Goal: Check status: Check status

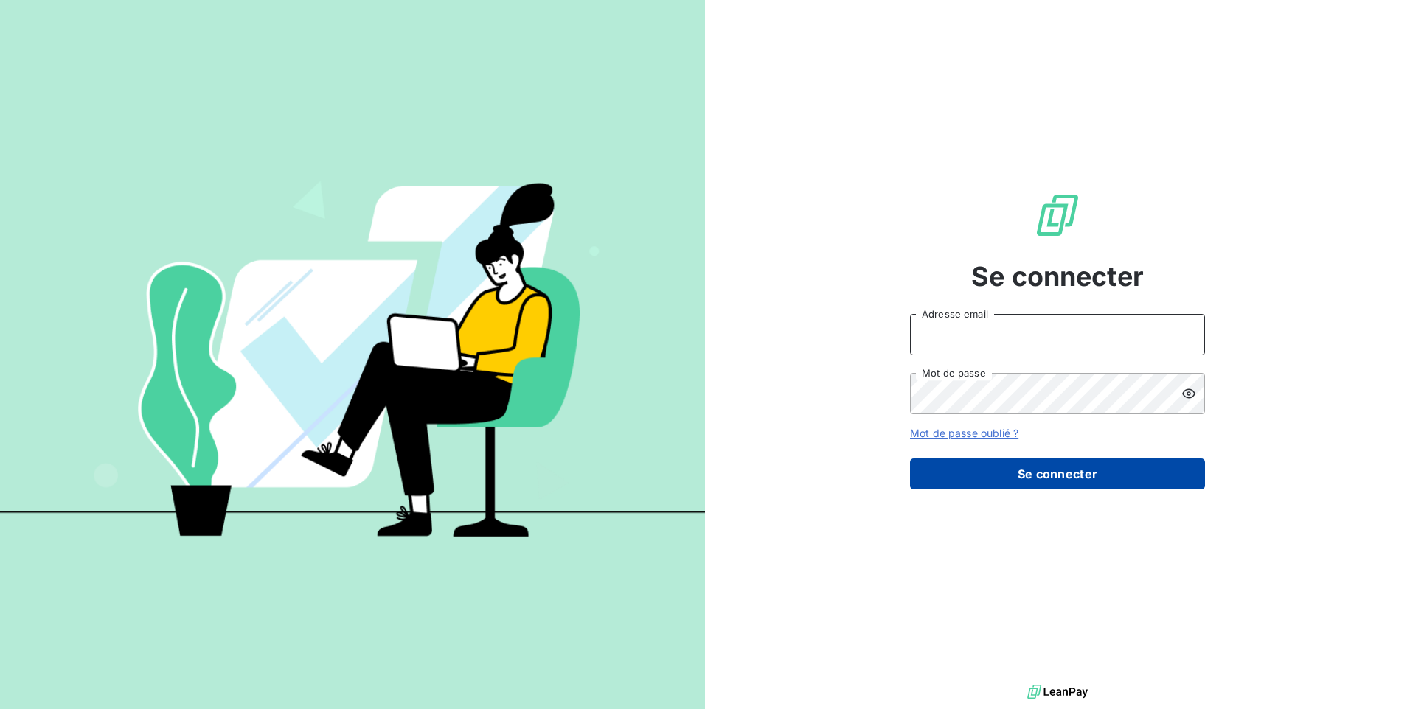
type input "[EMAIL_ADDRESS][DOMAIN_NAME]"
click at [998, 482] on button "Se connecter" at bounding box center [1057, 474] width 295 height 31
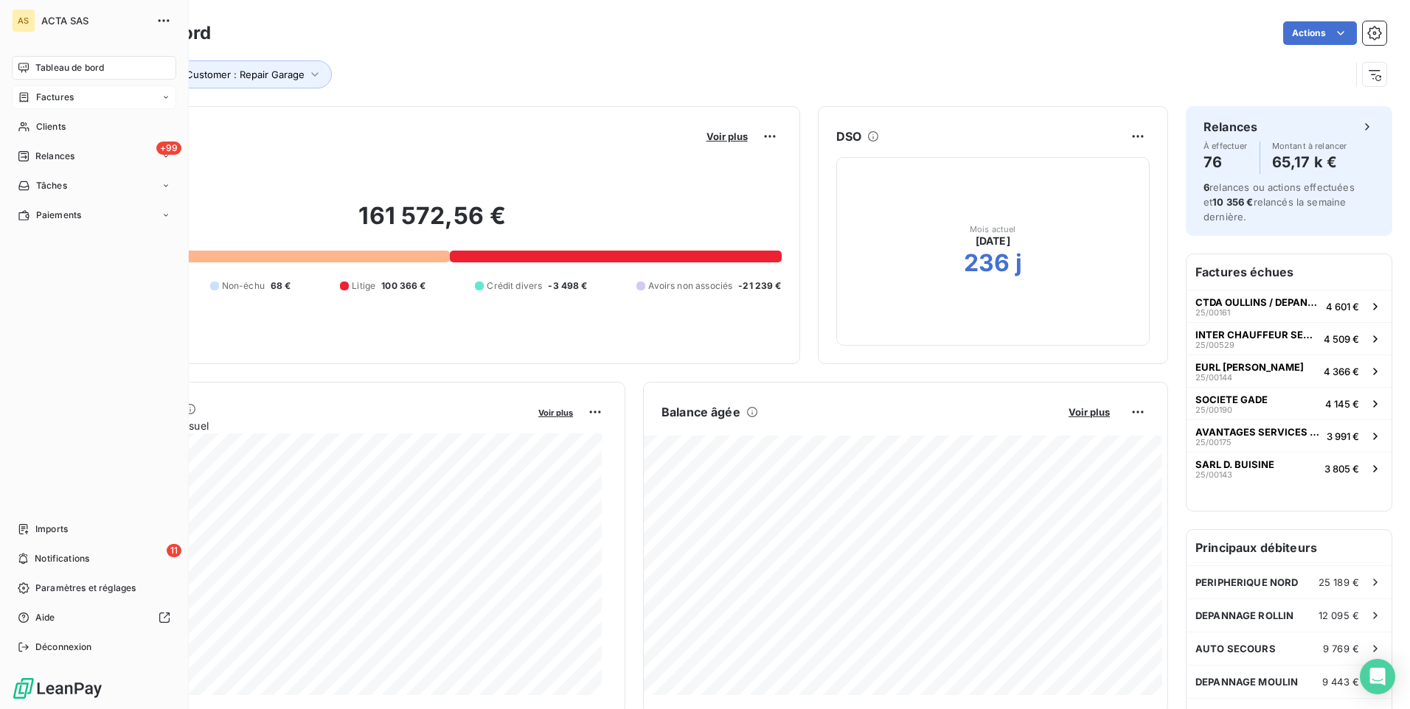
click at [43, 93] on span "Factures" at bounding box center [55, 97] width 38 height 13
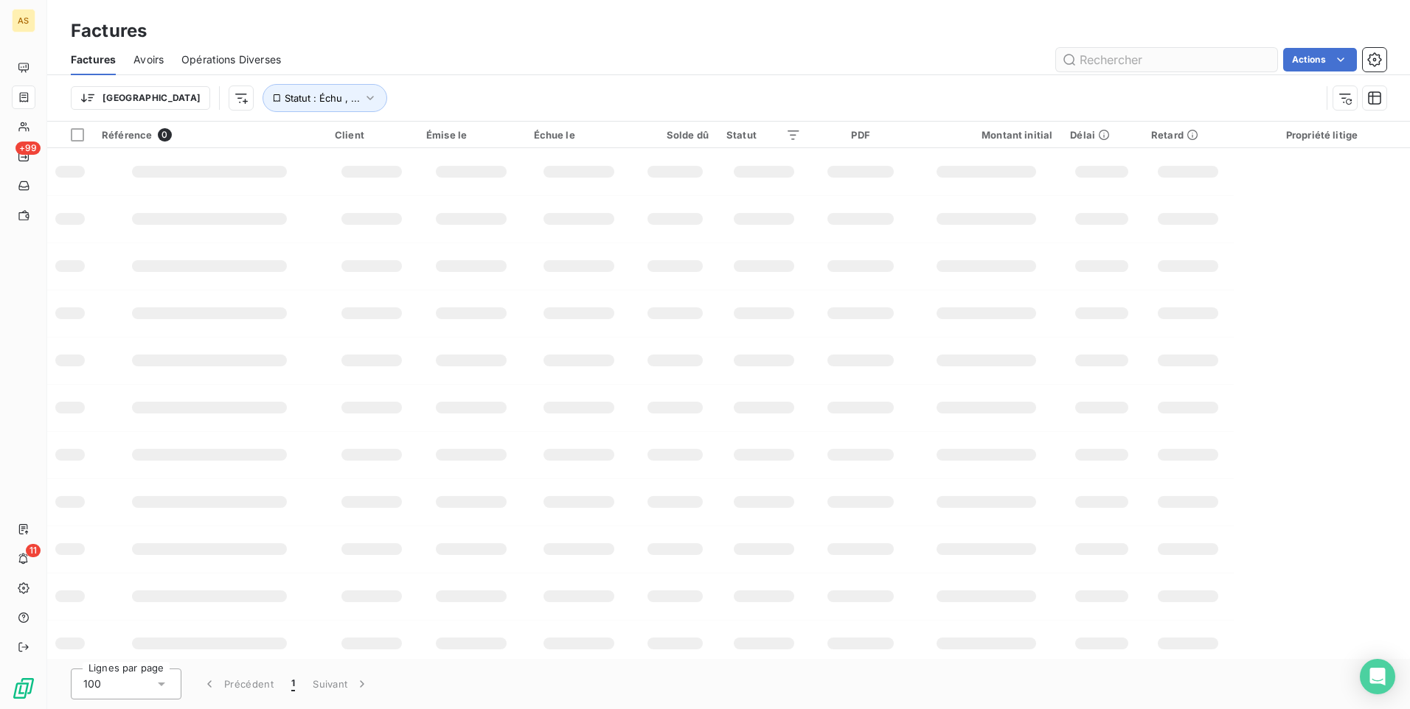
click at [1157, 64] on input "text" at bounding box center [1166, 60] width 221 height 24
click at [363, 100] on icon "button" at bounding box center [370, 98] width 15 height 15
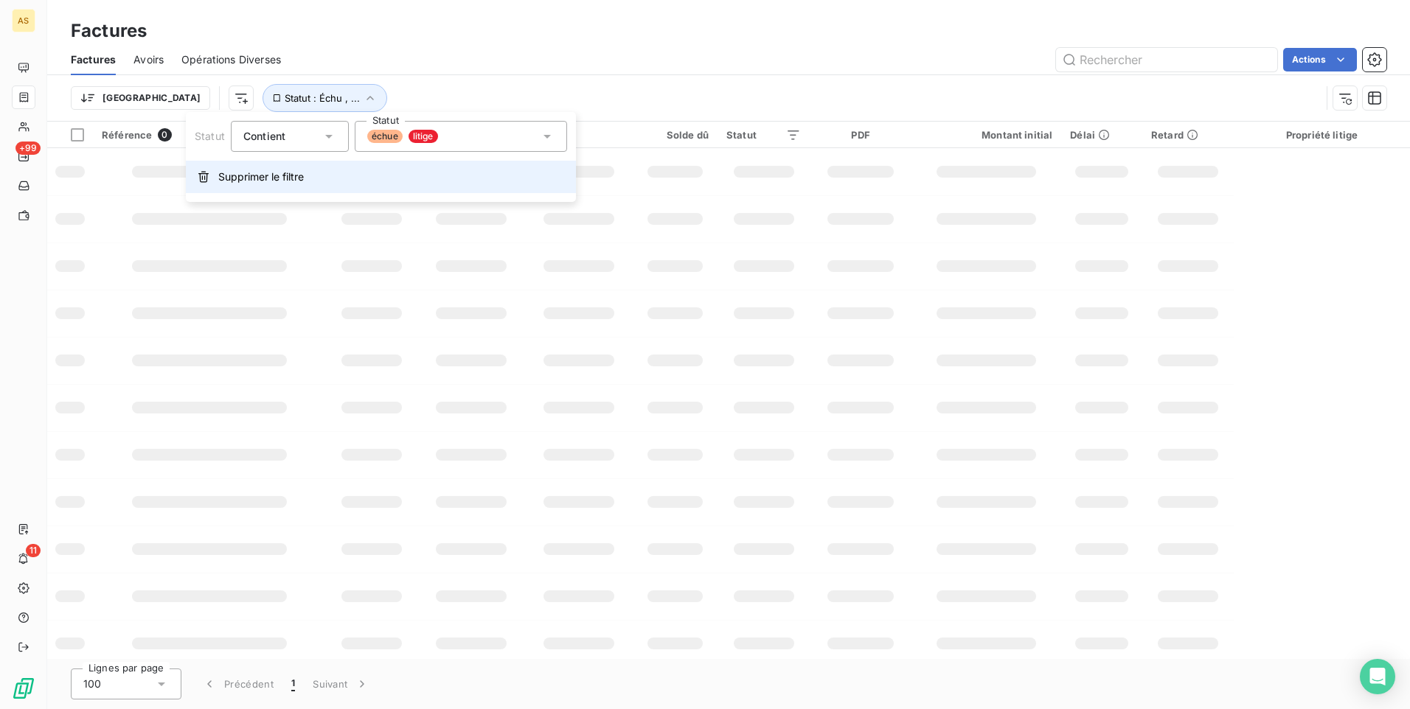
click at [225, 176] on span "Supprimer le filtre" at bounding box center [261, 177] width 86 height 15
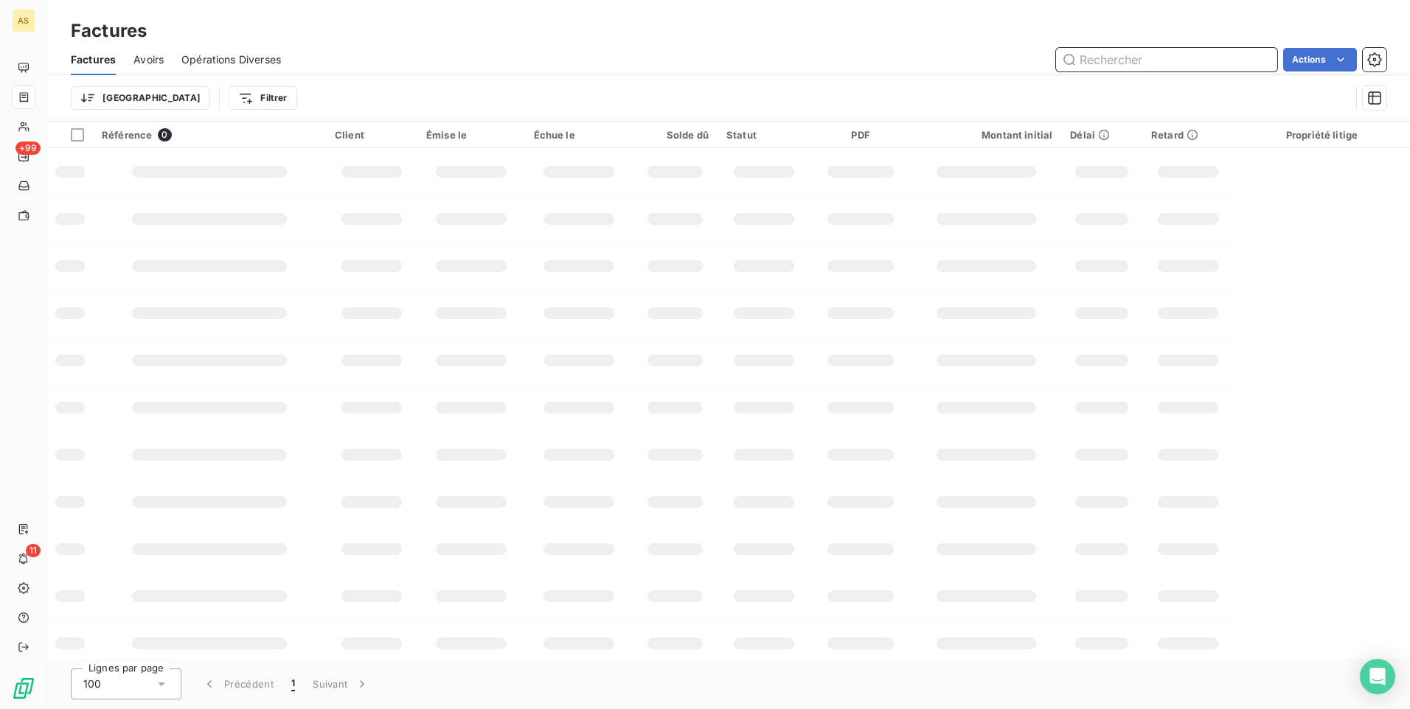
click at [1079, 58] on input "text" at bounding box center [1166, 60] width 221 height 24
paste input "ARC7348551"
type input "A"
type input "25-15225"
click at [1288, 217] on table "Référence 0 Client Émise le Échue le Solde dû Statut PDF Montant initial Délai …" at bounding box center [728, 489] width 1363 height 735
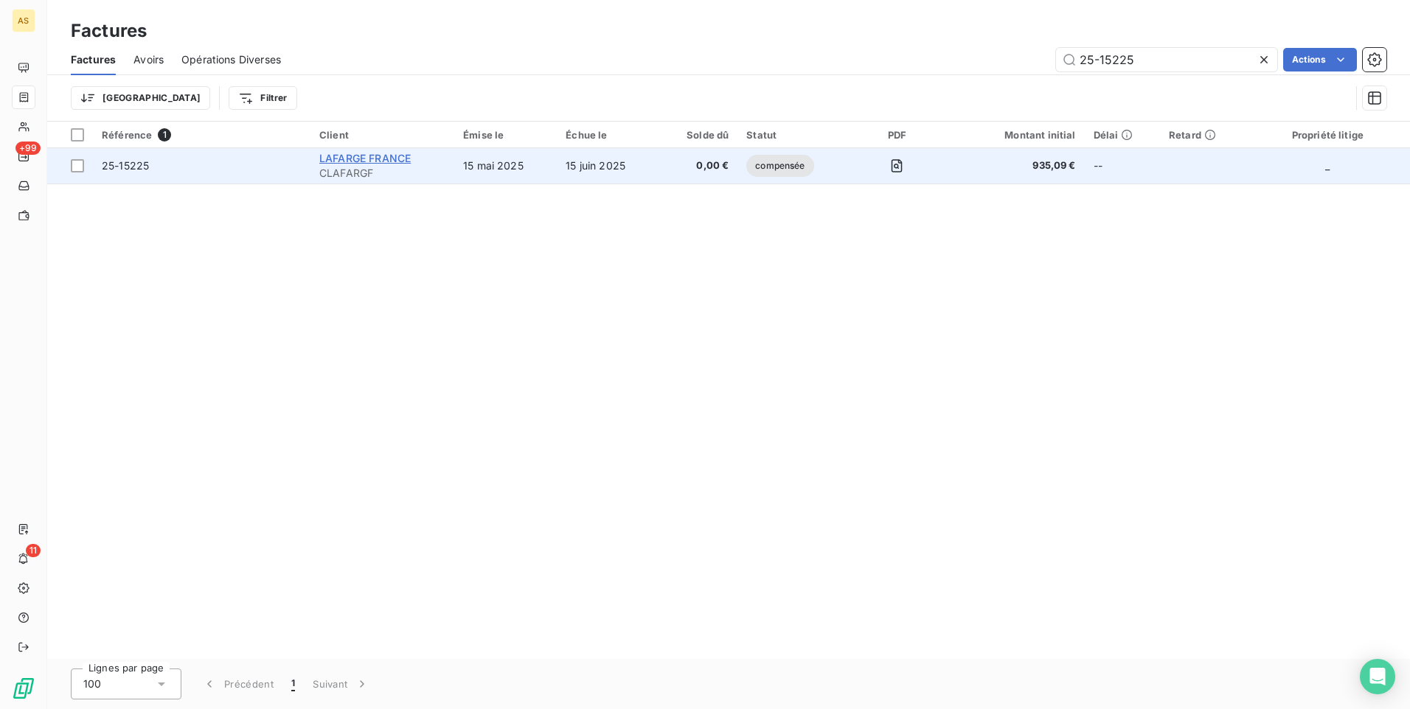
click at [392, 154] on span "LAFARGE FRANCE" at bounding box center [364, 158] width 91 height 13
